Goal: Information Seeking & Learning: Learn about a topic

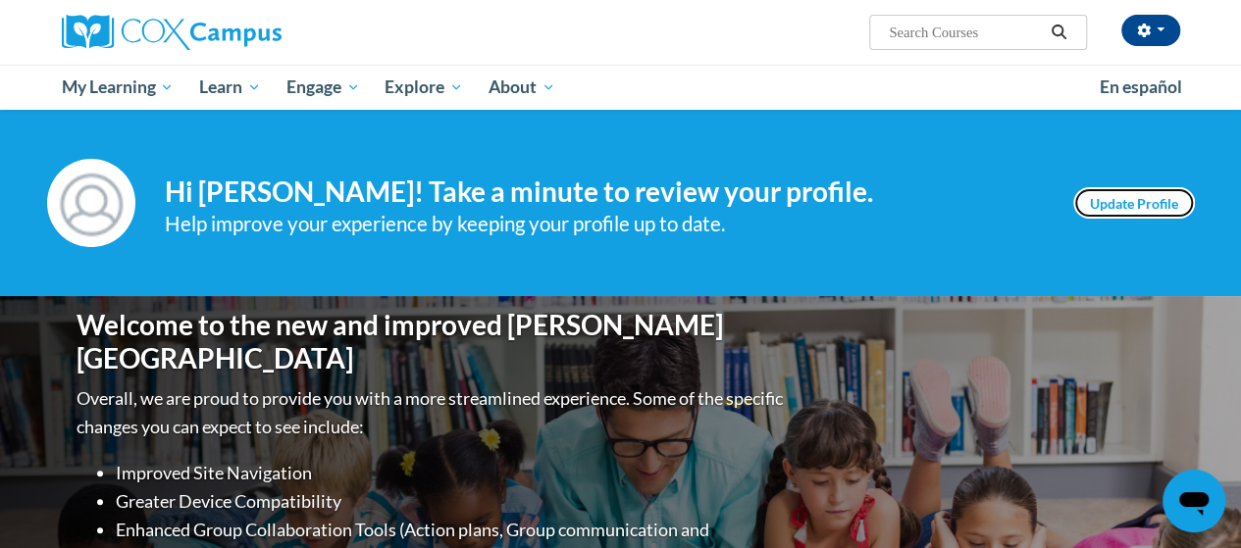
click at [1161, 201] on link "Update Profile" at bounding box center [1134, 202] width 122 height 31
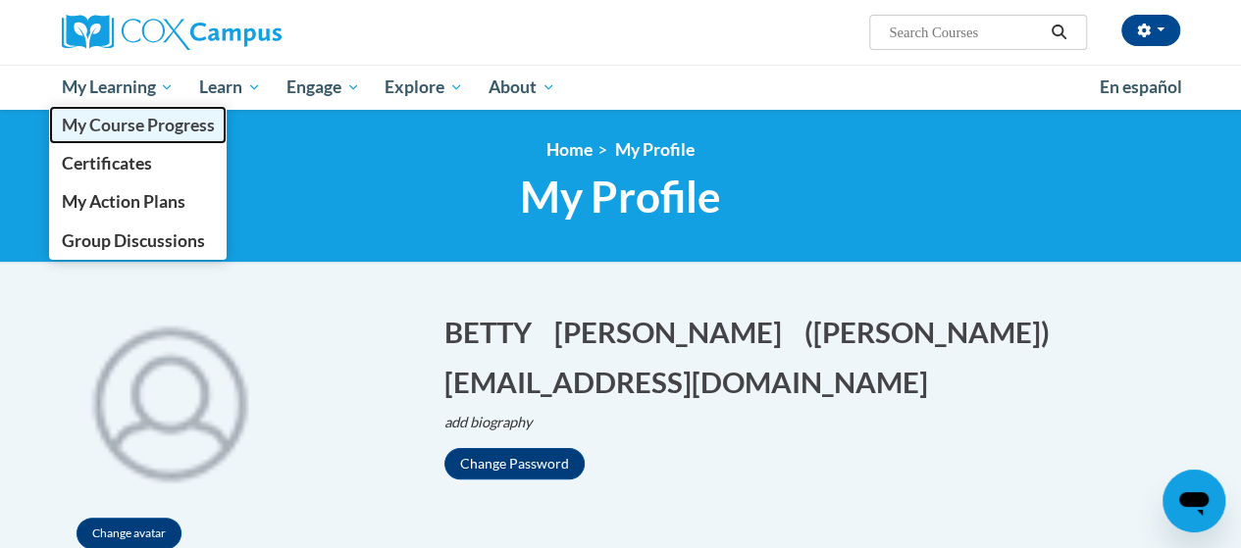
click at [100, 130] on span "My Course Progress" at bounding box center [137, 125] width 153 height 21
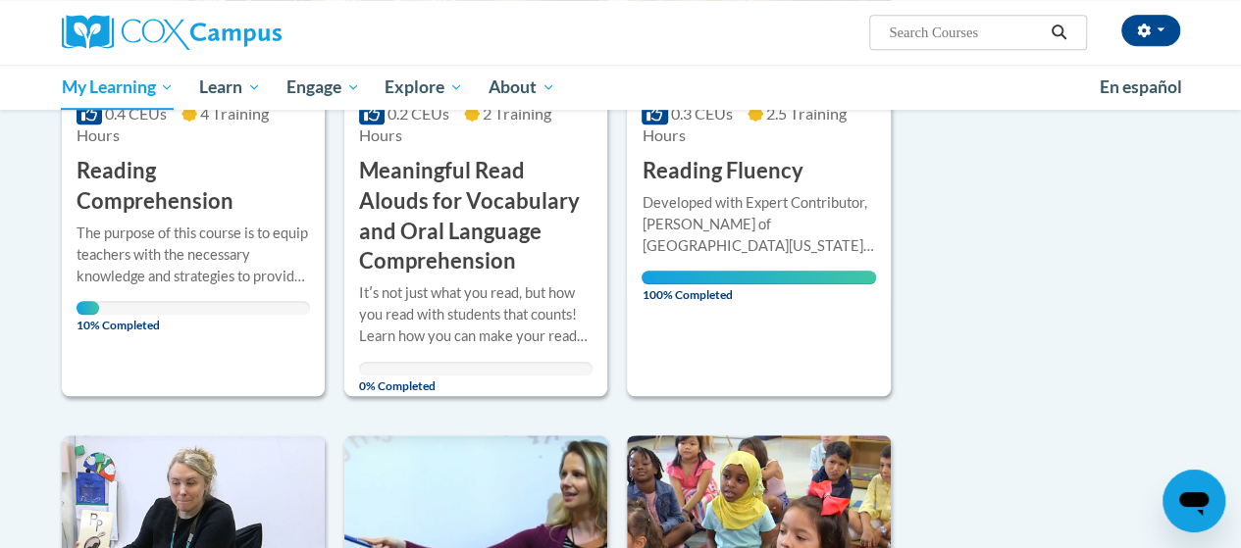
scroll to position [490, 0]
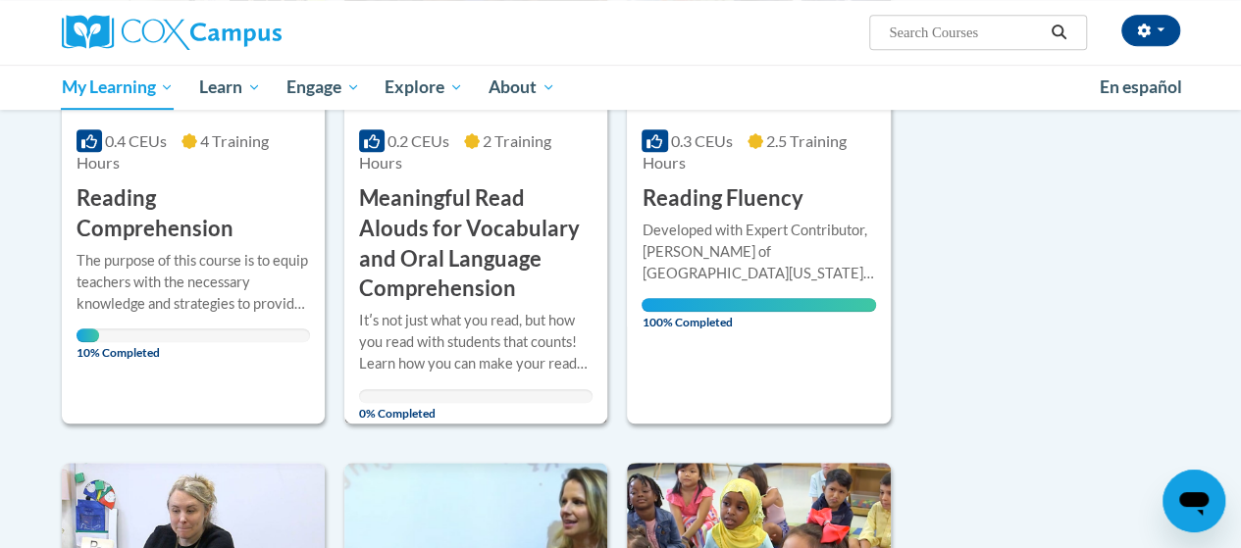
click at [470, 214] on h3 "Meaningful Read Alouds for Vocabulary and Oral Language Comprehension" at bounding box center [475, 243] width 233 height 121
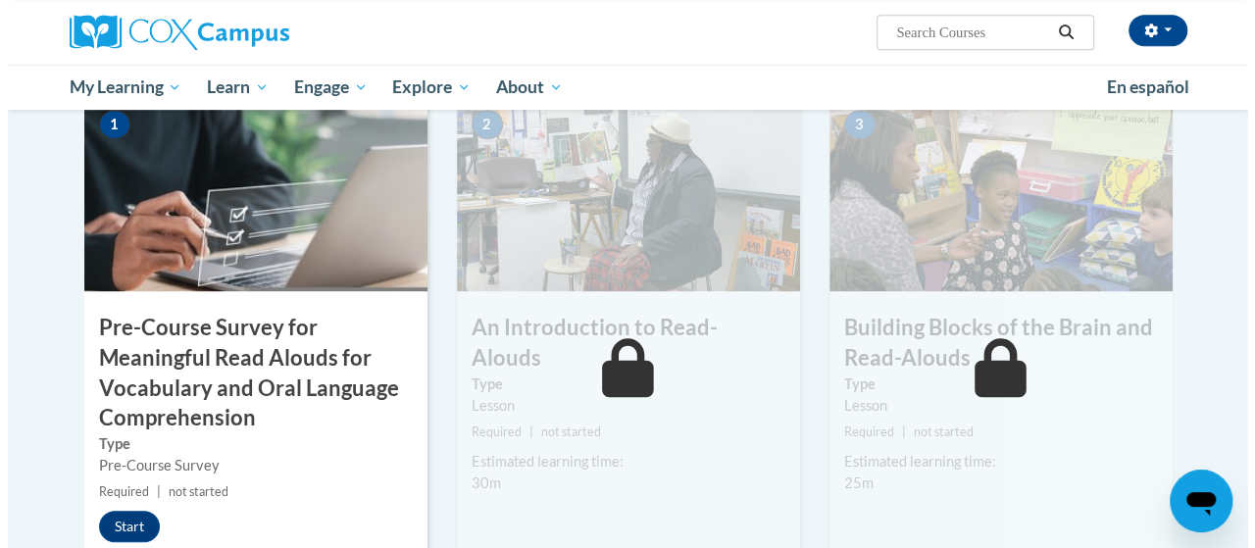
scroll to position [490, 0]
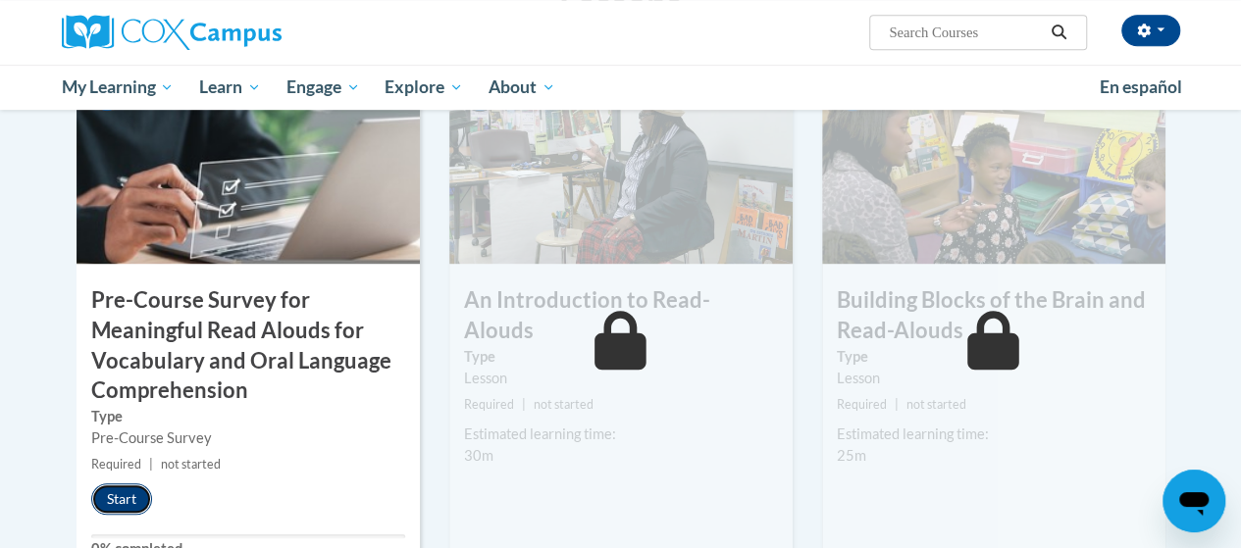
click at [99, 497] on button "Start" at bounding box center [121, 499] width 61 height 31
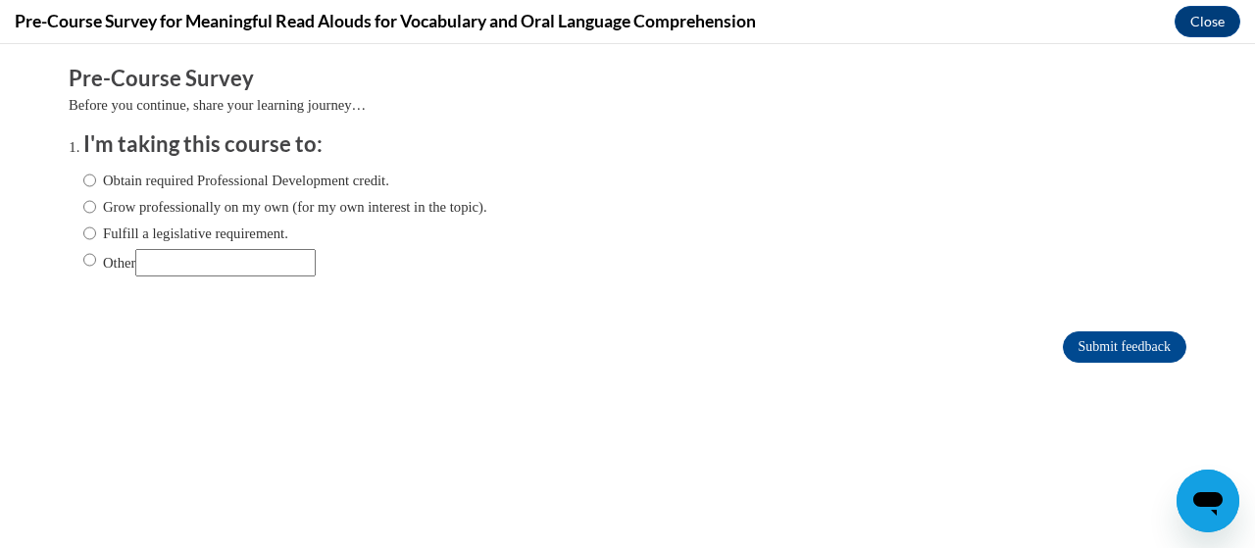
scroll to position [0, 0]
click at [83, 184] on input "Obtain required Professional Development credit." at bounding box center [89, 181] width 13 height 22
radio input "true"
click at [83, 203] on input "Grow professionally on my own (for my own interest in the topic)." at bounding box center [89, 207] width 13 height 22
radio input "true"
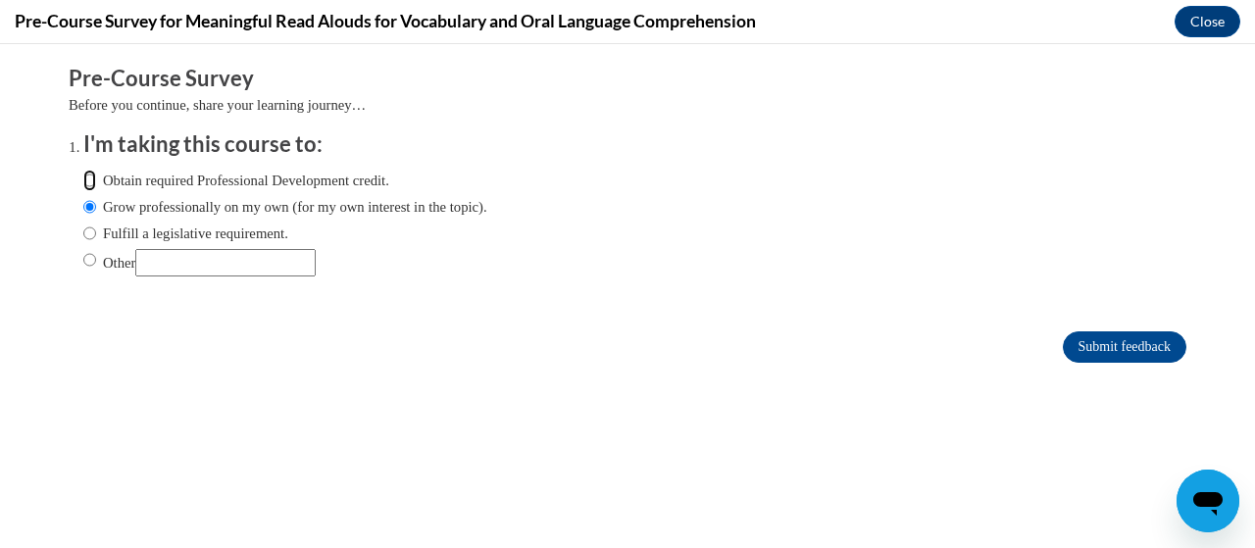
click at [83, 179] on input "Obtain required Professional Development credit." at bounding box center [89, 181] width 13 height 22
radio input "true"
click at [1075, 357] on input "Submit feedback" at bounding box center [1125, 347] width 124 height 31
click at [1076, 349] on input "Submit feedback" at bounding box center [1125, 347] width 124 height 31
click at [1121, 346] on input "Submit feedback" at bounding box center [1125, 347] width 124 height 31
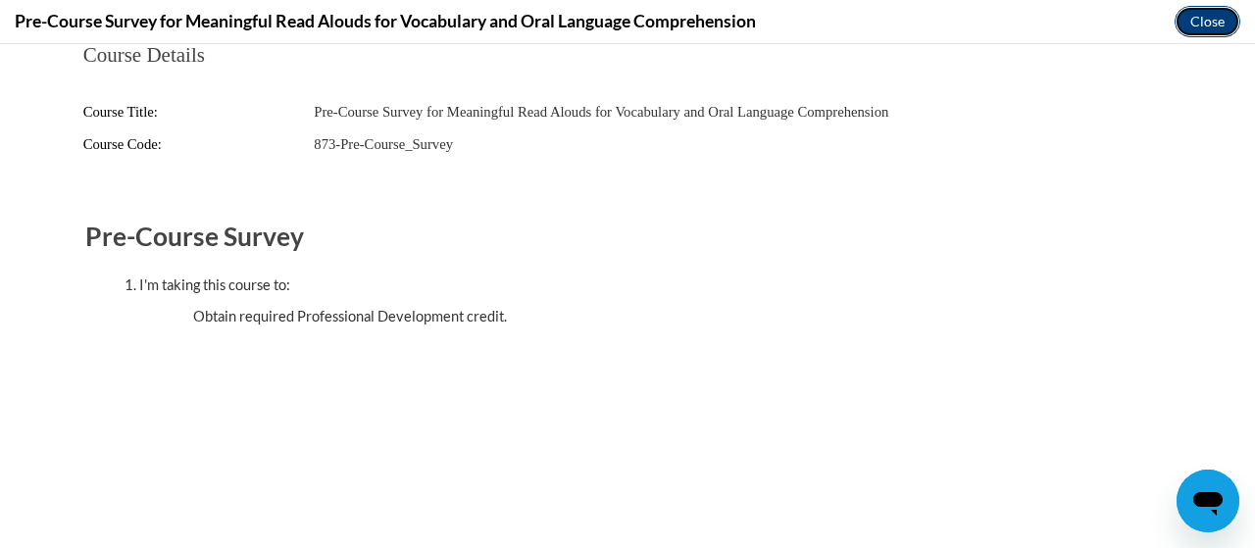
click at [1227, 30] on button "Close" at bounding box center [1208, 21] width 66 height 31
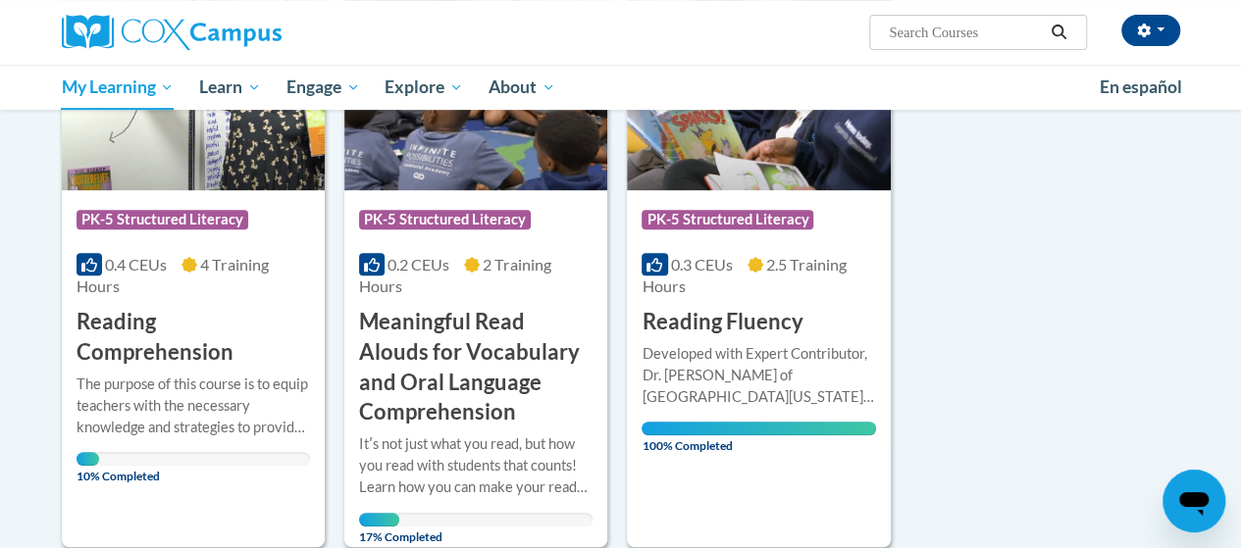
scroll to position [392, 0]
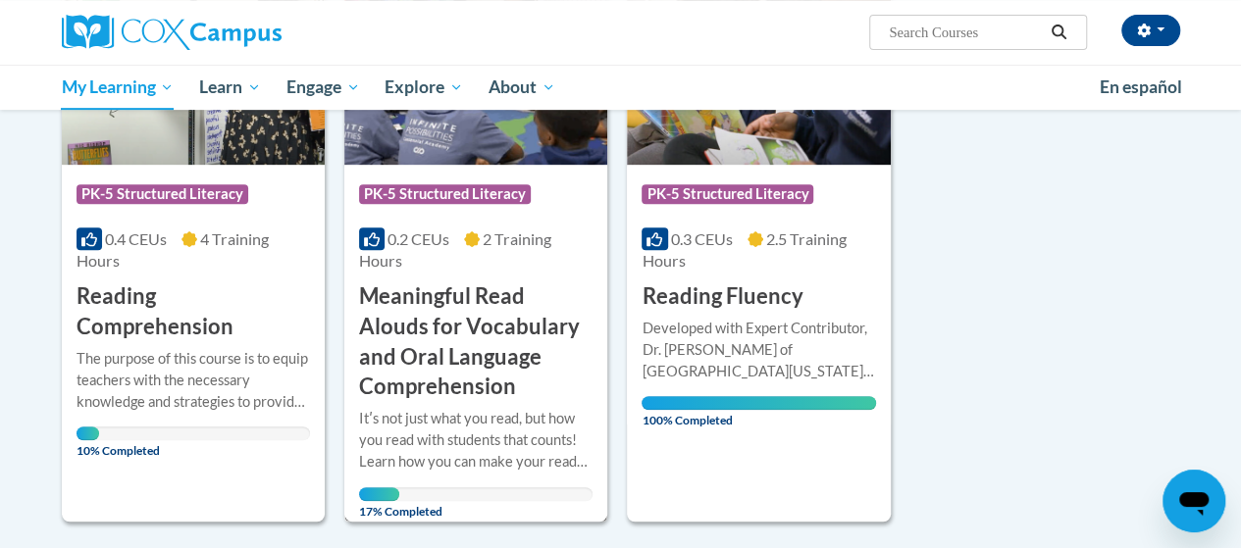
click at [451, 318] on h3 "Meaningful Read Alouds for Vocabulary and Oral Language Comprehension" at bounding box center [475, 341] width 233 height 121
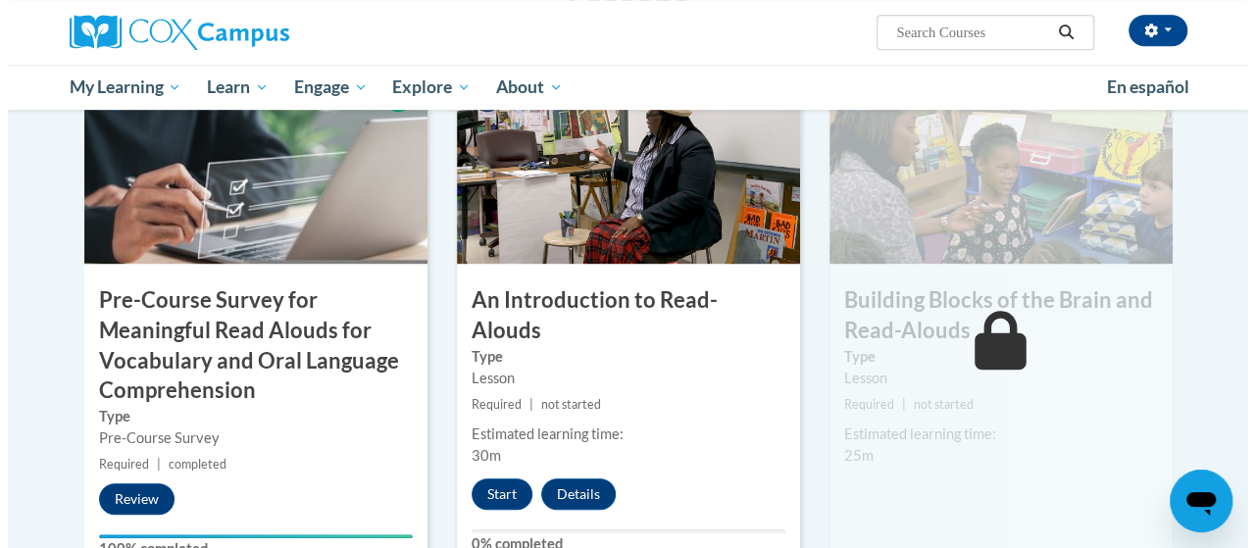
scroll to position [588, 0]
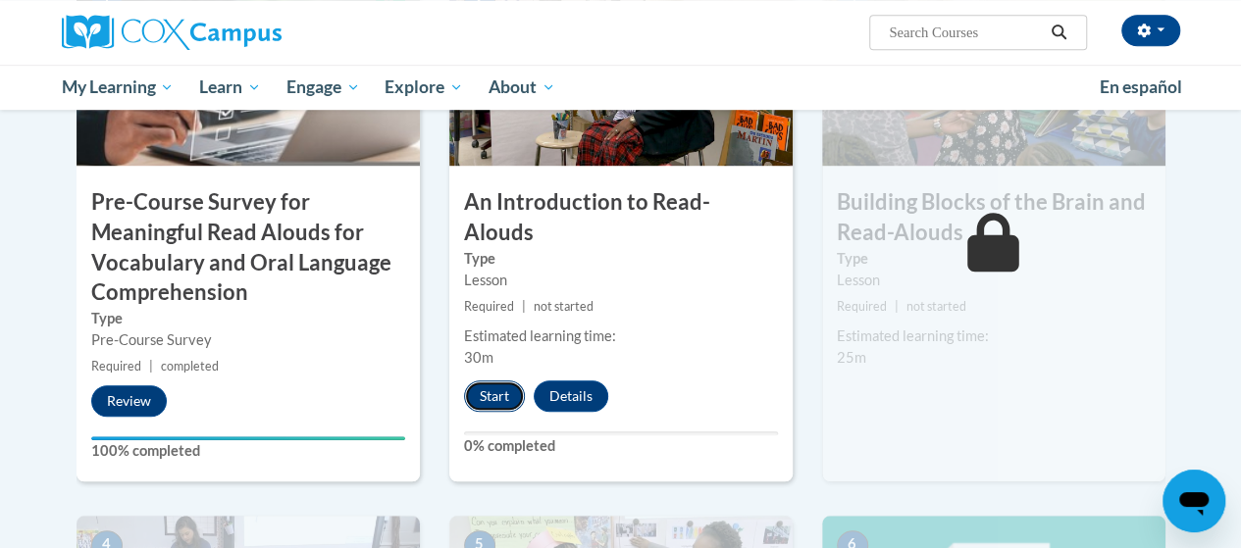
click at [494, 381] on button "Start" at bounding box center [494, 396] width 61 height 31
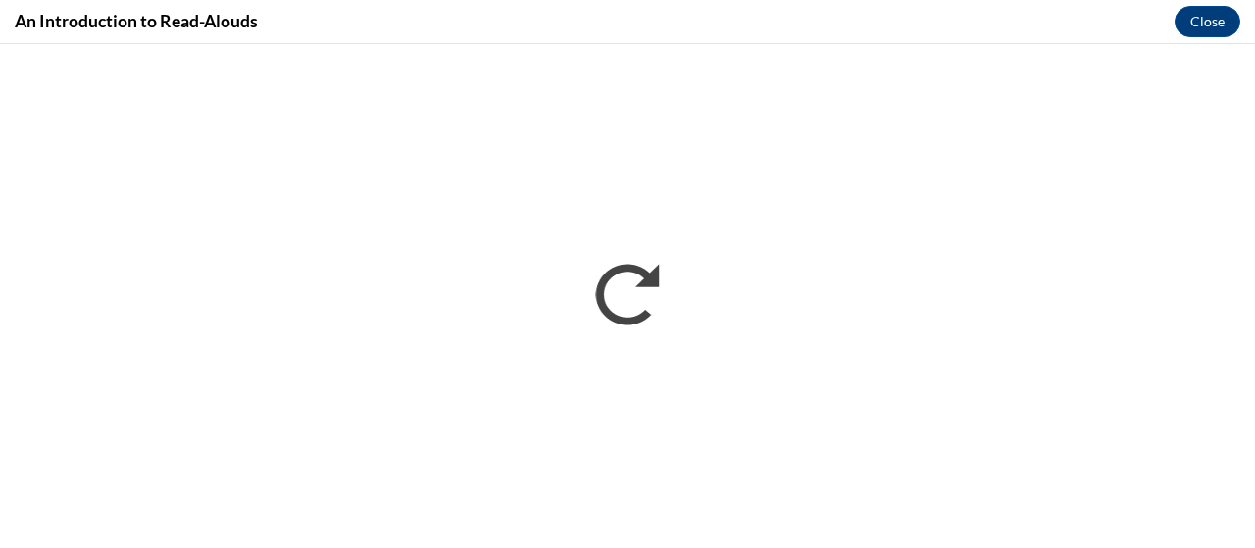
scroll to position [0, 0]
